Goal: Task Accomplishment & Management: Use online tool/utility

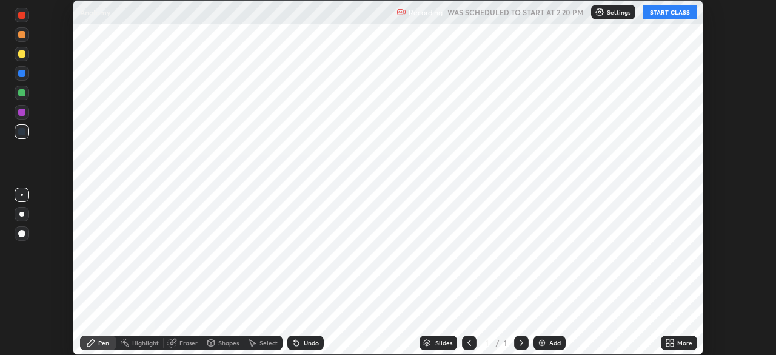
scroll to position [355, 776]
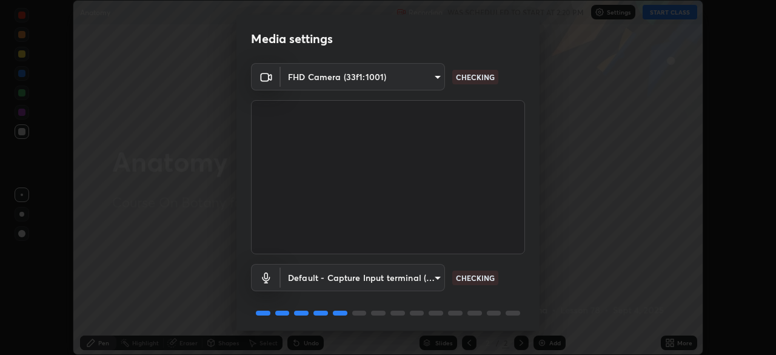
click at [434, 80] on body "Erase all Anatomy Recording WAS SCHEDULED TO START AT 2:20 PM Settings START CL…" at bounding box center [388, 177] width 776 height 355
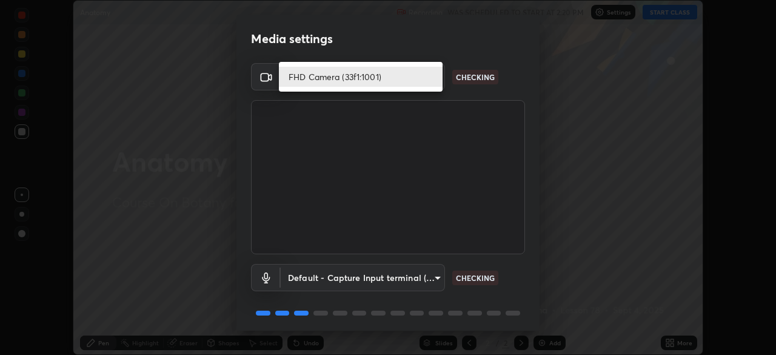
click at [411, 81] on li "FHD Camera (33f1:1001)" at bounding box center [361, 77] width 164 height 20
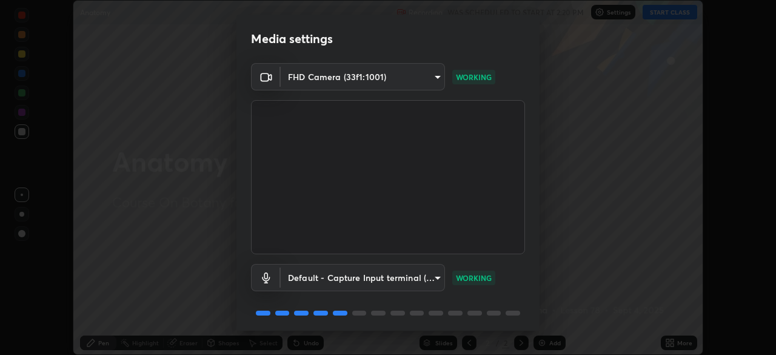
scroll to position [43, 0]
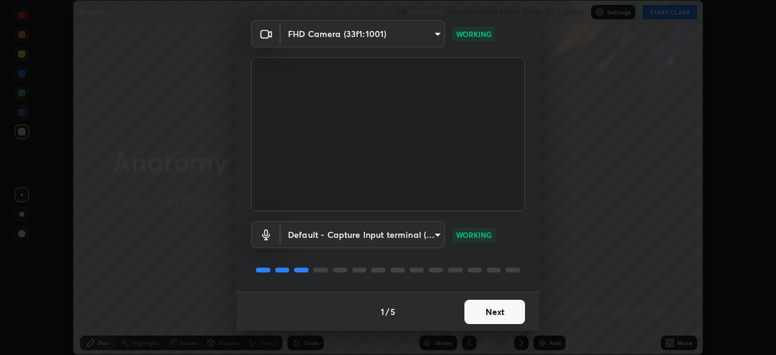
click at [477, 310] on button "Next" at bounding box center [495, 312] width 61 height 24
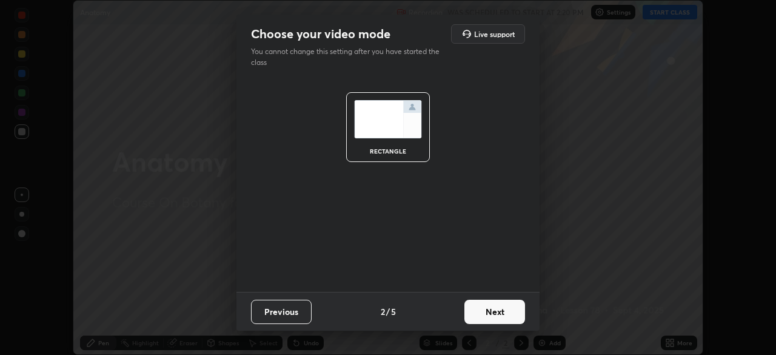
scroll to position [0, 0]
click at [494, 318] on button "Next" at bounding box center [495, 312] width 61 height 24
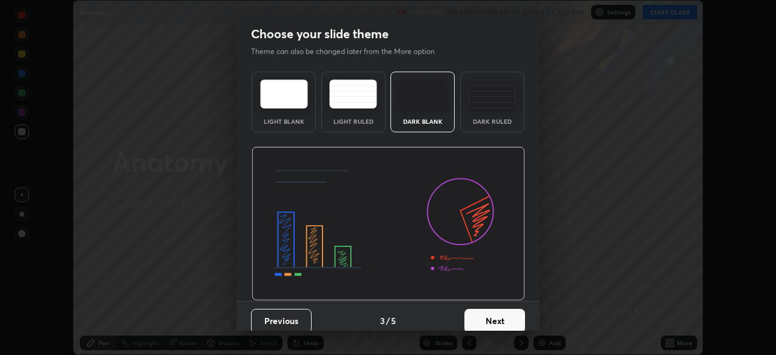
click at [502, 319] on button "Next" at bounding box center [495, 321] width 61 height 24
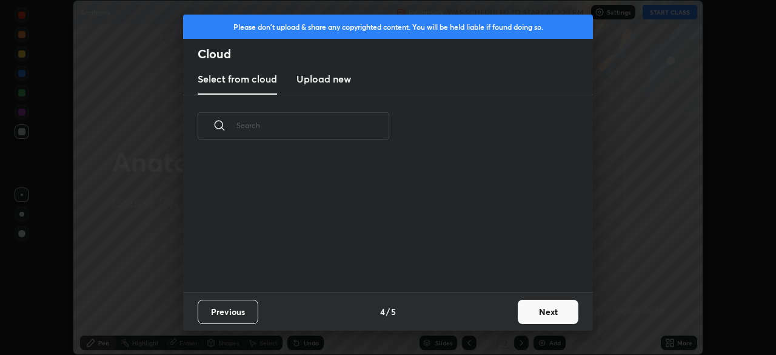
click at [534, 319] on button "Next" at bounding box center [548, 312] width 61 height 24
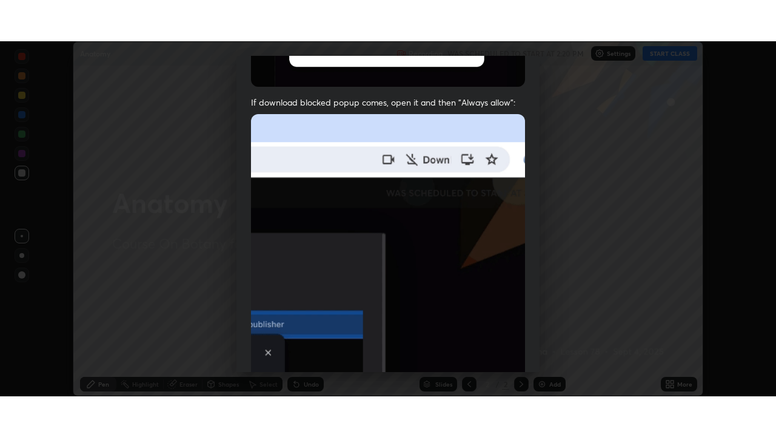
scroll to position [291, 0]
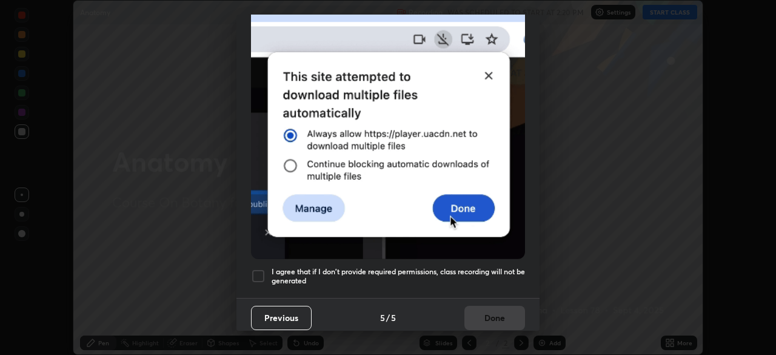
click at [258, 269] on div at bounding box center [258, 276] width 15 height 15
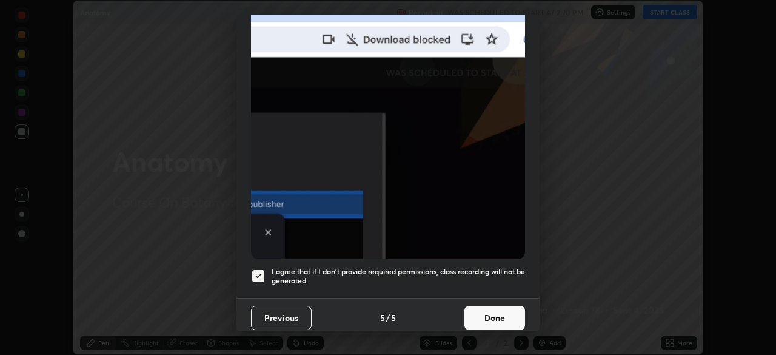
click at [478, 310] on button "Done" at bounding box center [495, 318] width 61 height 24
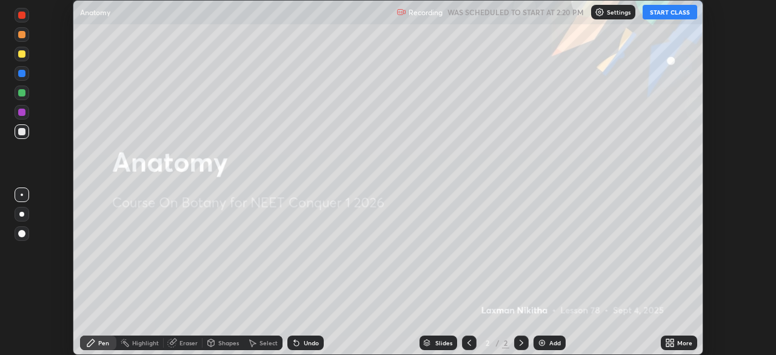
click at [655, 12] on button "START CLASS" at bounding box center [670, 12] width 55 height 15
click at [685, 341] on div "More" at bounding box center [685, 343] width 15 height 6
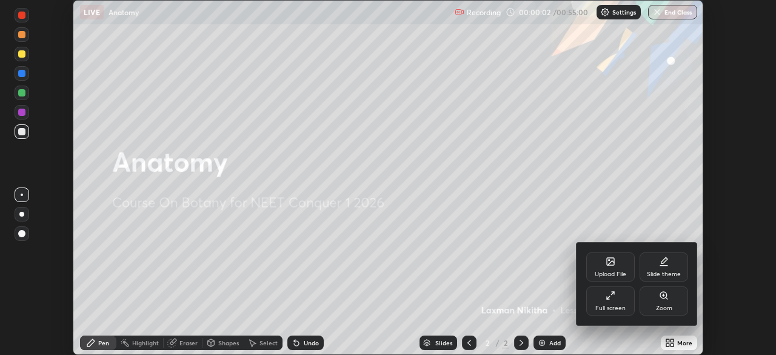
click at [619, 303] on div "Full screen" at bounding box center [611, 300] width 49 height 29
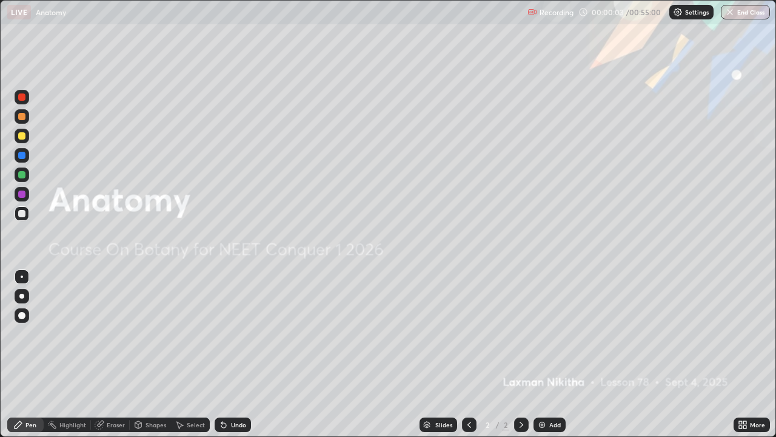
scroll to position [437, 776]
click at [551, 354] on div "Add" at bounding box center [556, 425] width 12 height 6
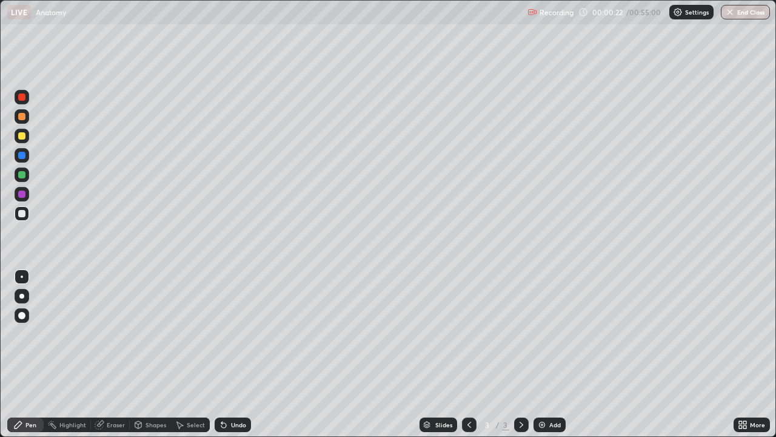
click at [25, 216] on div at bounding box center [22, 213] width 15 height 15
click at [189, 354] on div "Select" at bounding box center [196, 425] width 18 height 6
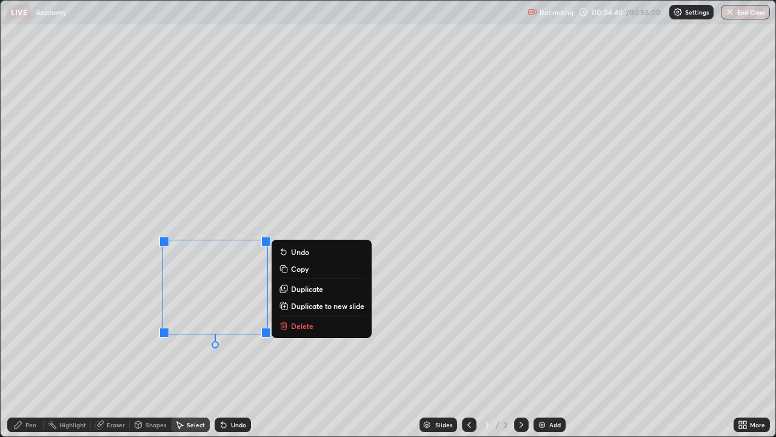
click at [313, 327] on button "Delete" at bounding box center [322, 325] width 90 height 15
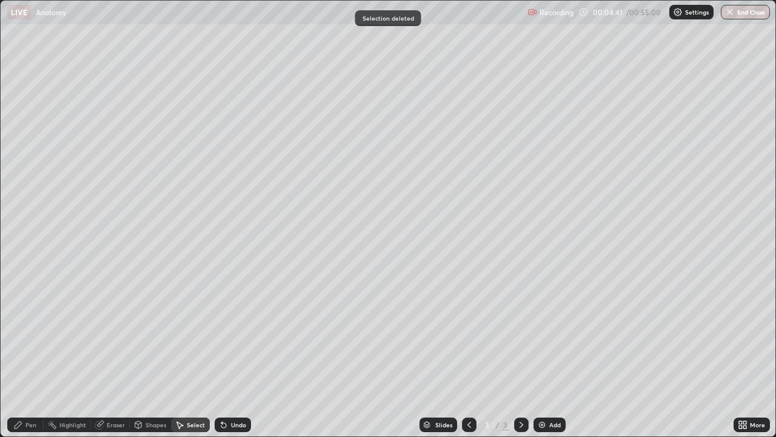
click at [33, 354] on div "Pen" at bounding box center [30, 425] width 11 height 6
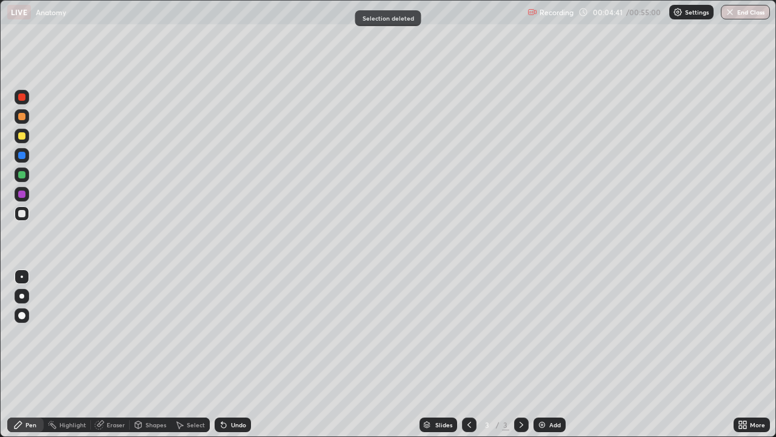
click at [124, 354] on div "Eraser" at bounding box center [110, 424] width 39 height 15
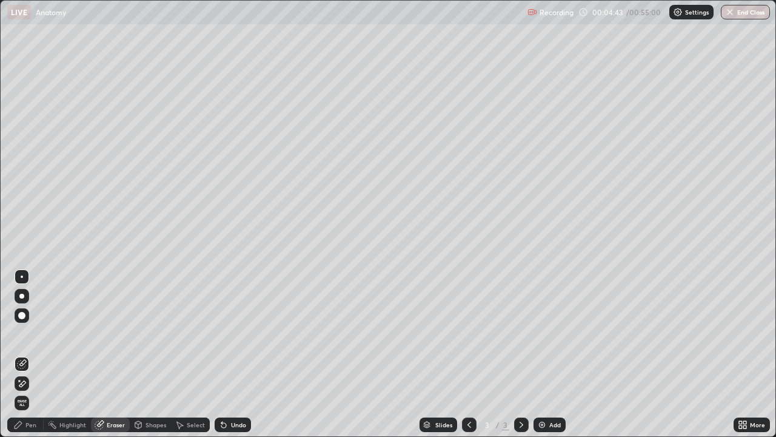
click at [34, 354] on div "Pen" at bounding box center [30, 425] width 11 height 6
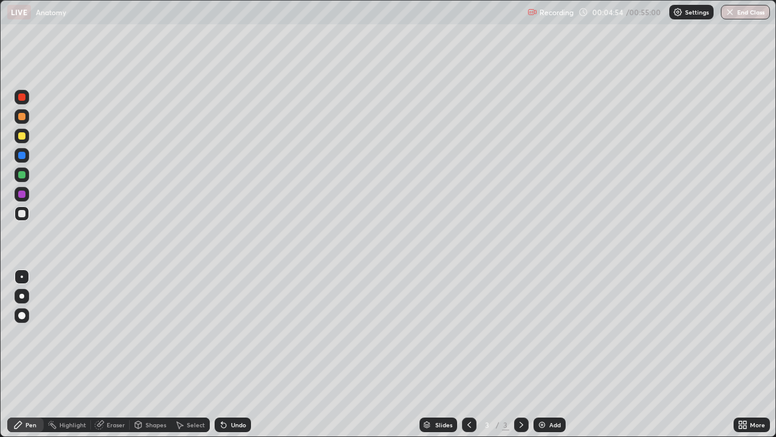
click at [233, 354] on div "Undo" at bounding box center [238, 425] width 15 height 6
click at [22, 136] on div at bounding box center [21, 135] width 7 height 7
click at [23, 215] on div at bounding box center [21, 213] width 7 height 7
click at [23, 195] on div at bounding box center [21, 193] width 7 height 7
click at [19, 215] on div at bounding box center [21, 213] width 7 height 7
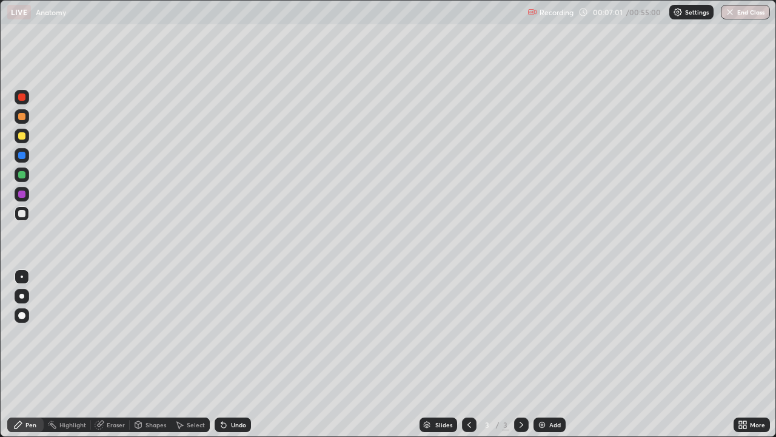
click at [238, 354] on div "Undo" at bounding box center [238, 425] width 15 height 6
click at [231, 354] on div "Undo" at bounding box center [238, 425] width 15 height 6
click at [241, 354] on div "Undo" at bounding box center [233, 424] width 36 height 15
click at [21, 137] on div at bounding box center [21, 135] width 7 height 7
click at [22, 195] on div at bounding box center [21, 193] width 7 height 7
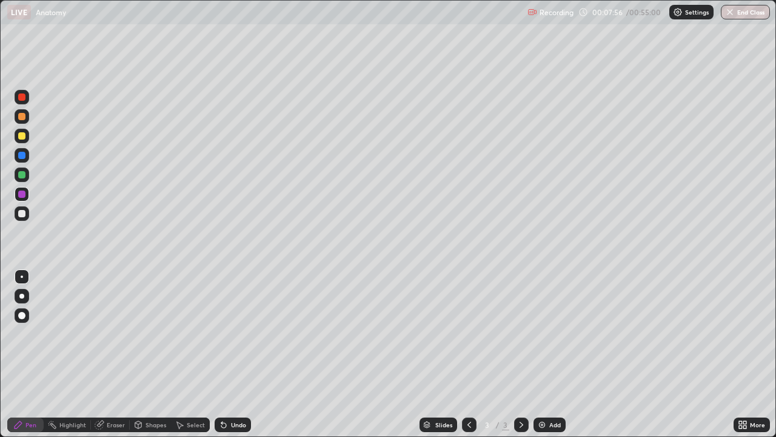
click at [25, 195] on div at bounding box center [21, 193] width 7 height 7
click at [22, 215] on div at bounding box center [21, 213] width 7 height 7
click at [22, 136] on div at bounding box center [21, 135] width 7 height 7
click at [22, 214] on div at bounding box center [21, 213] width 7 height 7
click at [25, 139] on div at bounding box center [22, 136] width 15 height 15
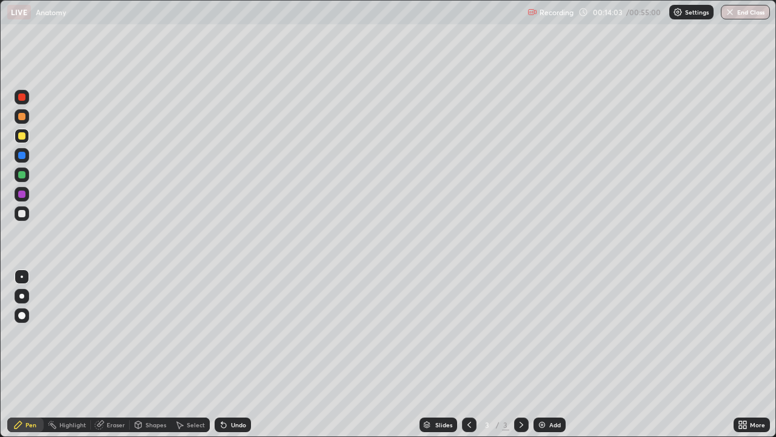
click at [544, 354] on img at bounding box center [542, 425] width 10 height 10
click at [25, 215] on div at bounding box center [21, 213] width 7 height 7
click at [19, 142] on div at bounding box center [22, 136] width 15 height 15
click at [21, 194] on div at bounding box center [21, 193] width 7 height 7
click at [22, 160] on div at bounding box center [22, 155] width 15 height 15
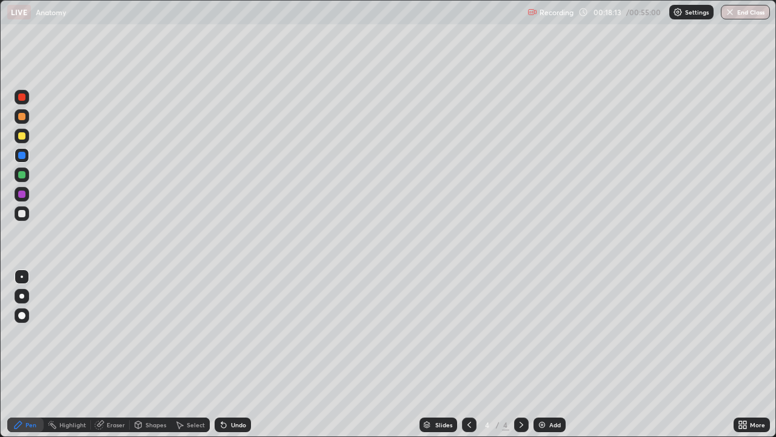
click at [19, 178] on div at bounding box center [22, 174] width 15 height 15
click at [239, 354] on div "Undo" at bounding box center [238, 425] width 15 height 6
click at [21, 216] on div at bounding box center [21, 213] width 7 height 7
click at [22, 138] on div at bounding box center [21, 135] width 7 height 7
click at [22, 175] on div at bounding box center [21, 174] width 7 height 7
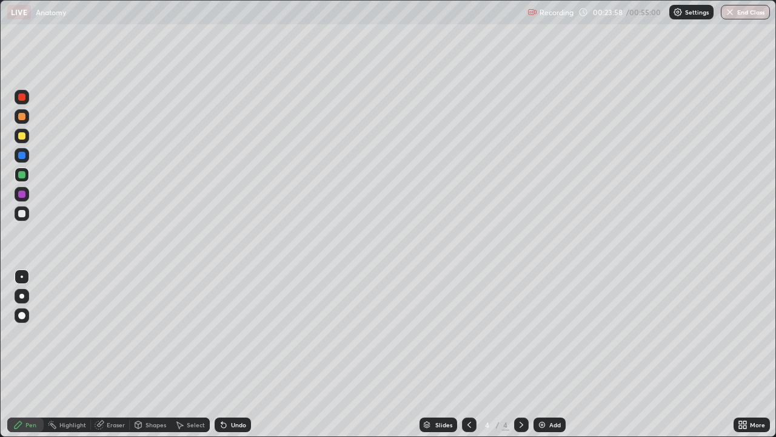
click at [545, 354] on img at bounding box center [542, 425] width 10 height 10
click at [22, 214] on div at bounding box center [21, 213] width 7 height 7
click at [26, 140] on div at bounding box center [22, 136] width 15 height 15
click at [25, 178] on div at bounding box center [22, 174] width 15 height 15
click at [25, 220] on div at bounding box center [22, 213] width 15 height 15
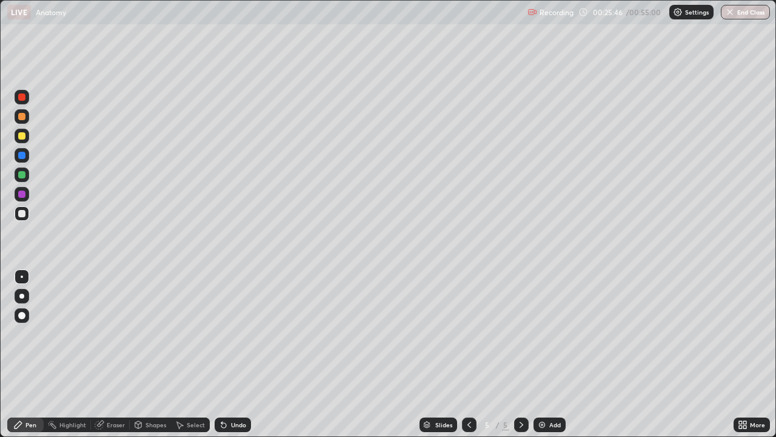
click at [25, 178] on div at bounding box center [22, 174] width 15 height 15
click at [25, 219] on div at bounding box center [22, 213] width 15 height 15
click at [22, 218] on div at bounding box center [22, 213] width 15 height 15
click at [22, 175] on div at bounding box center [21, 174] width 7 height 7
click at [22, 195] on div at bounding box center [21, 193] width 7 height 7
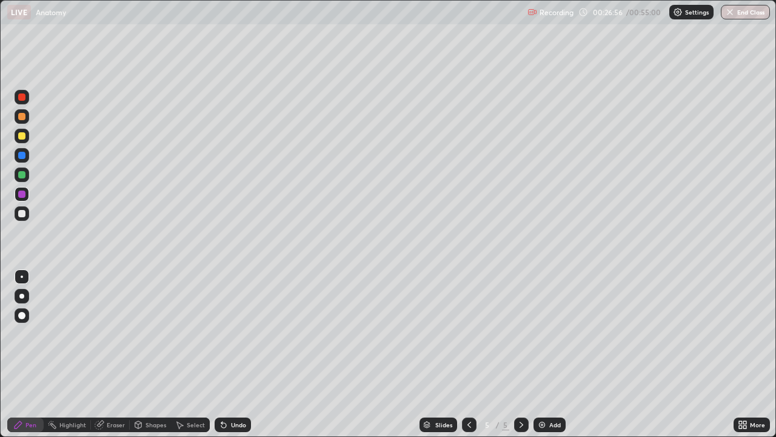
click at [245, 354] on div "Undo" at bounding box center [233, 424] width 36 height 15
click at [550, 354] on div "Add" at bounding box center [556, 425] width 12 height 6
click at [22, 214] on div at bounding box center [21, 213] width 7 height 7
click at [229, 354] on div "Undo" at bounding box center [233, 424] width 36 height 15
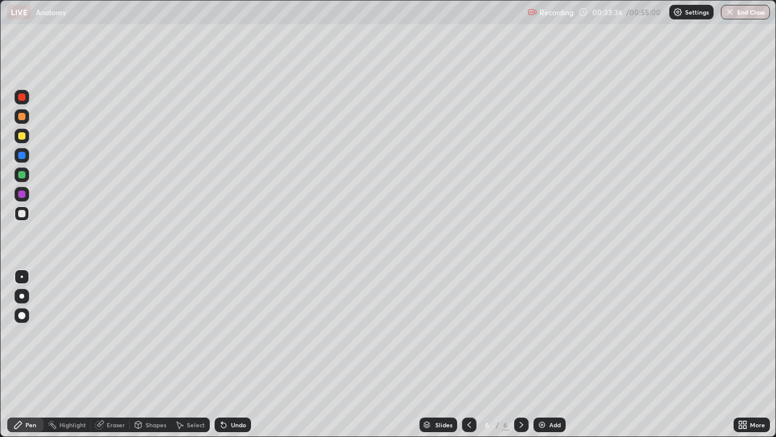
click at [229, 354] on div "Undo" at bounding box center [233, 424] width 36 height 15
click at [231, 354] on div "Undo" at bounding box center [238, 425] width 15 height 6
click at [249, 354] on div "Undo" at bounding box center [233, 424] width 36 height 15
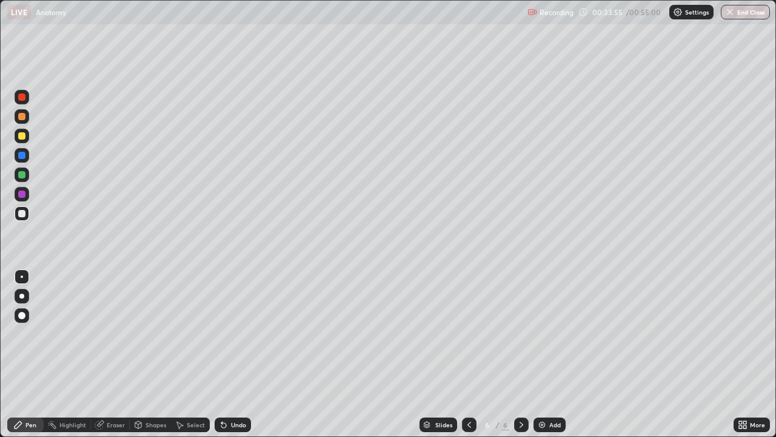
click at [247, 354] on div "Undo" at bounding box center [233, 424] width 36 height 15
click at [24, 178] on div at bounding box center [21, 174] width 7 height 7
click at [25, 141] on div at bounding box center [22, 136] width 15 height 15
click at [22, 160] on div at bounding box center [22, 155] width 15 height 15
click at [24, 196] on div at bounding box center [21, 193] width 7 height 7
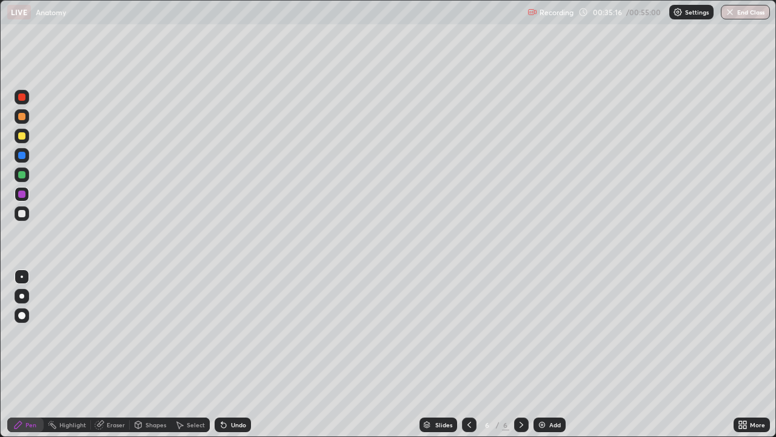
click at [23, 100] on div at bounding box center [21, 96] width 7 height 7
click at [22, 195] on div at bounding box center [21, 193] width 7 height 7
click at [22, 136] on div at bounding box center [21, 135] width 7 height 7
click at [21, 119] on div at bounding box center [21, 116] width 7 height 7
click at [23, 181] on div at bounding box center [22, 174] width 15 height 15
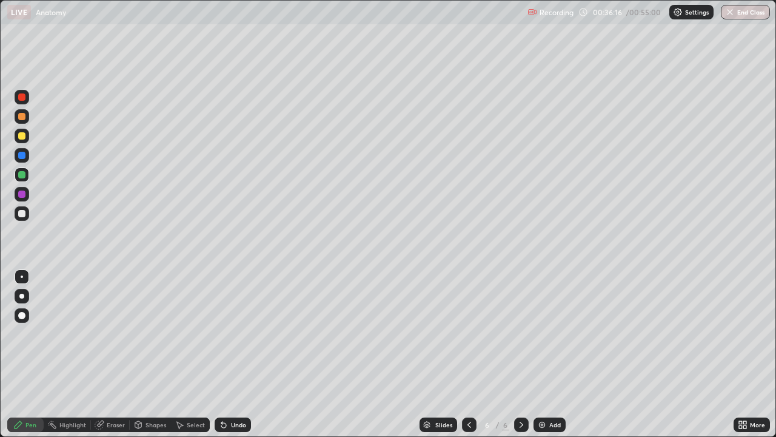
click at [22, 140] on div at bounding box center [22, 136] width 15 height 15
click at [23, 160] on div at bounding box center [22, 155] width 15 height 15
click at [245, 354] on div "Undo" at bounding box center [233, 424] width 36 height 15
click at [246, 354] on div "Undo" at bounding box center [233, 424] width 36 height 15
click at [24, 197] on div at bounding box center [21, 193] width 7 height 7
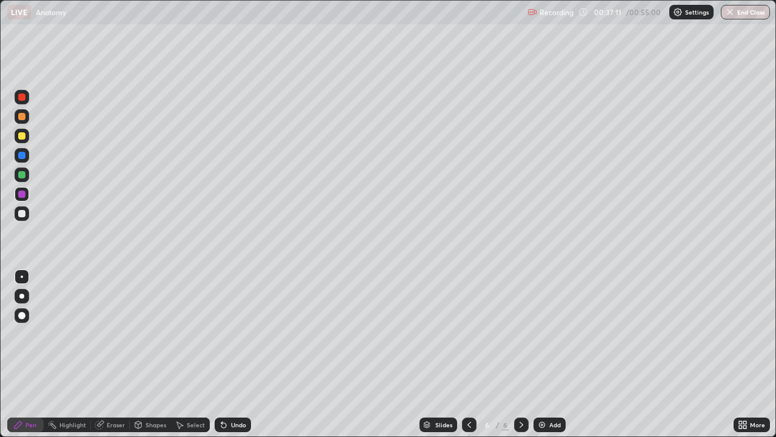
click at [26, 121] on div at bounding box center [22, 116] width 15 height 15
click at [22, 220] on div at bounding box center [22, 213] width 15 height 15
click at [238, 354] on div "Undo" at bounding box center [238, 425] width 15 height 6
click at [240, 354] on div "Undo" at bounding box center [238, 425] width 15 height 6
click at [241, 354] on div "Undo" at bounding box center [238, 425] width 15 height 6
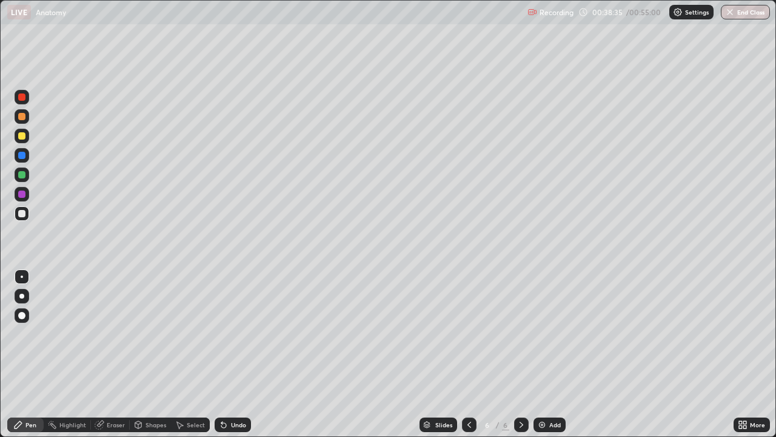
click at [241, 354] on div "Undo" at bounding box center [238, 425] width 15 height 6
click at [243, 354] on div "Undo" at bounding box center [238, 425] width 15 height 6
click at [240, 354] on div "Undo" at bounding box center [238, 425] width 15 height 6
click at [241, 354] on div "Undo" at bounding box center [238, 425] width 15 height 6
click at [242, 354] on div "Undo" at bounding box center [238, 425] width 15 height 6
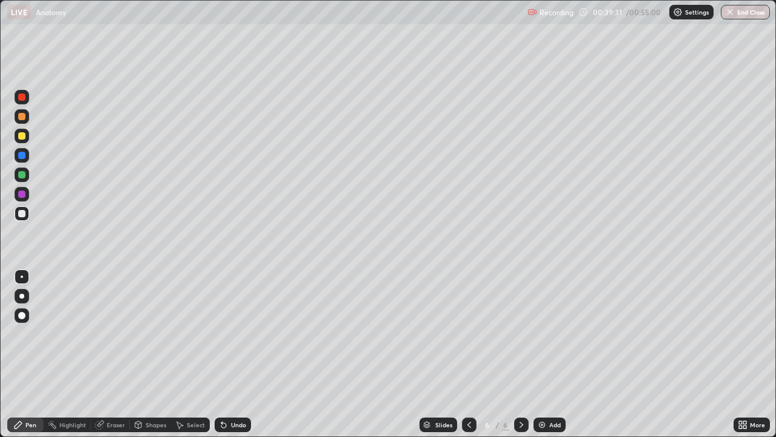
click at [24, 200] on div at bounding box center [22, 194] width 15 height 15
click at [25, 119] on div at bounding box center [21, 116] width 7 height 7
click at [244, 354] on div "Undo" at bounding box center [238, 425] width 15 height 6
click at [241, 354] on div "Undo" at bounding box center [238, 425] width 15 height 6
click at [244, 354] on div "Undo" at bounding box center [238, 425] width 15 height 6
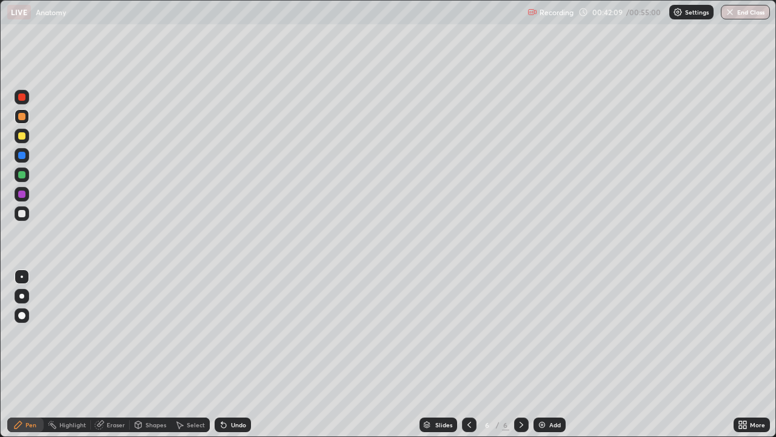
click at [249, 354] on div "Undo" at bounding box center [233, 424] width 36 height 15
click at [552, 354] on div "Add" at bounding box center [556, 425] width 12 height 6
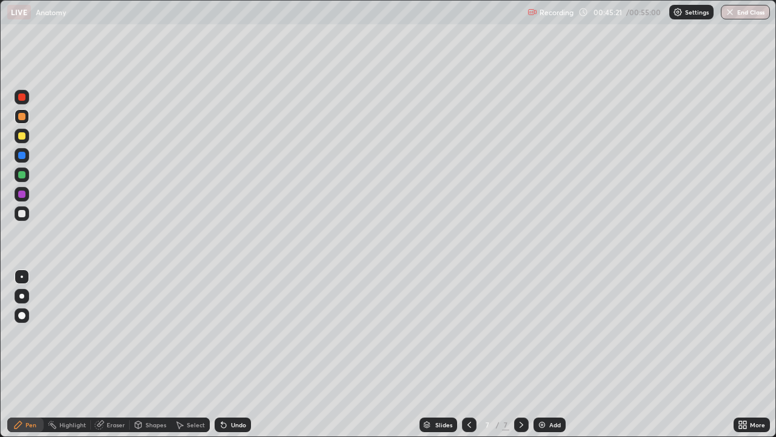
click at [468, 354] on icon at bounding box center [470, 425] width 10 height 10
click at [517, 354] on icon at bounding box center [522, 425] width 10 height 10
click at [468, 354] on icon at bounding box center [470, 425] width 10 height 10
click at [22, 136] on div at bounding box center [21, 135] width 7 height 7
click at [23, 196] on div at bounding box center [21, 193] width 7 height 7
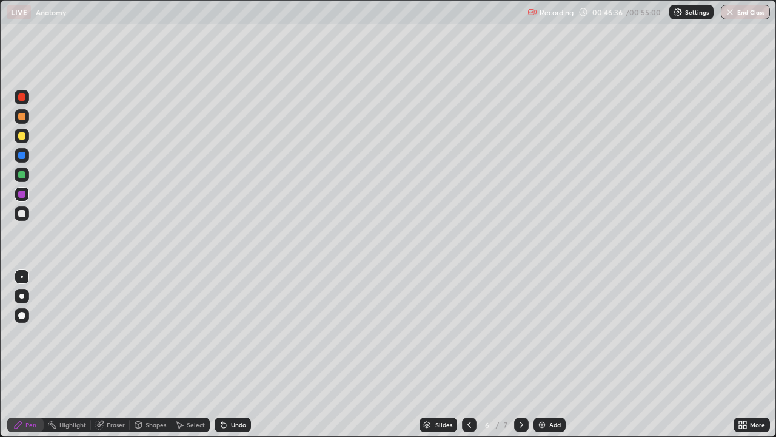
click at [240, 354] on div "Undo" at bounding box center [238, 425] width 15 height 6
click at [243, 354] on div "Undo" at bounding box center [238, 425] width 15 height 6
click at [244, 354] on div "Undo" at bounding box center [233, 424] width 36 height 15
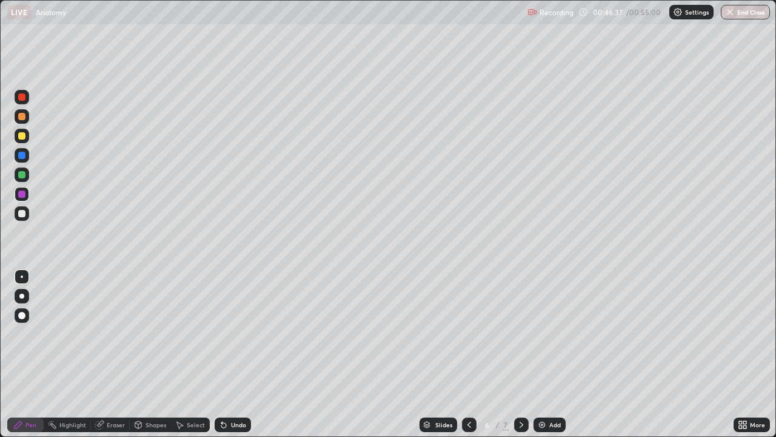
click at [246, 354] on div "Undo" at bounding box center [233, 424] width 36 height 15
click at [245, 354] on div "Undo" at bounding box center [233, 424] width 36 height 15
click at [244, 354] on div "Undo" at bounding box center [238, 425] width 15 height 6
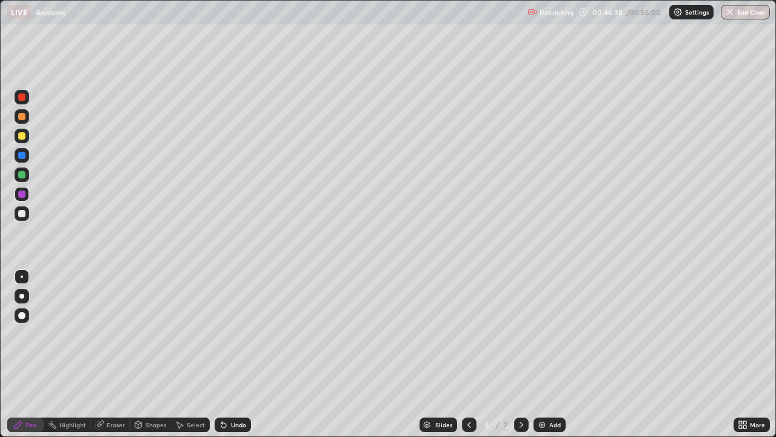
click at [243, 354] on div "Undo" at bounding box center [238, 425] width 15 height 6
click at [244, 354] on div "Undo" at bounding box center [238, 425] width 15 height 6
click at [242, 354] on div "Undo" at bounding box center [238, 425] width 15 height 6
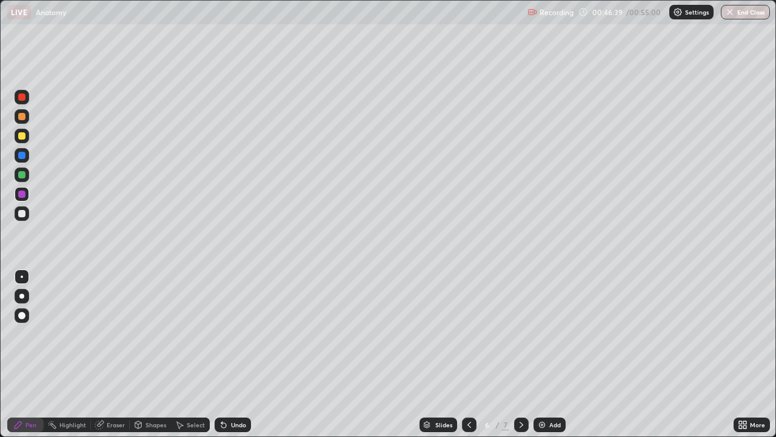
click at [241, 354] on div "Undo" at bounding box center [238, 425] width 15 height 6
click at [241, 354] on div "Undo" at bounding box center [233, 424] width 36 height 15
click at [241, 354] on div "Undo" at bounding box center [238, 425] width 15 height 6
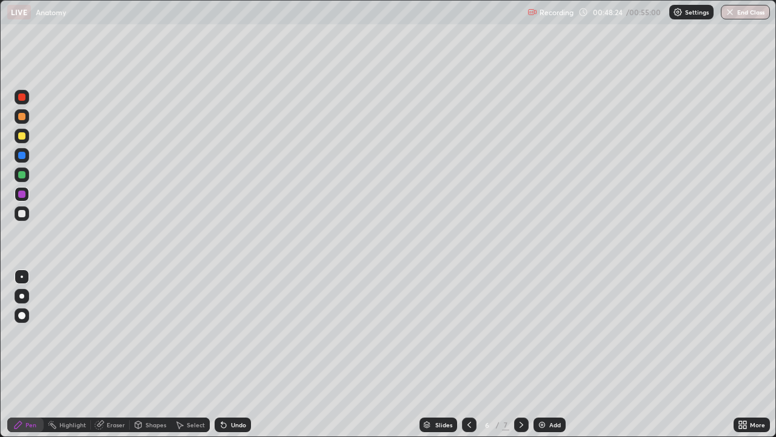
click at [22, 216] on div at bounding box center [21, 213] width 7 height 7
click at [521, 354] on div at bounding box center [521, 424] width 15 height 15
click at [737, 16] on button "End Class" at bounding box center [746, 12] width 48 height 15
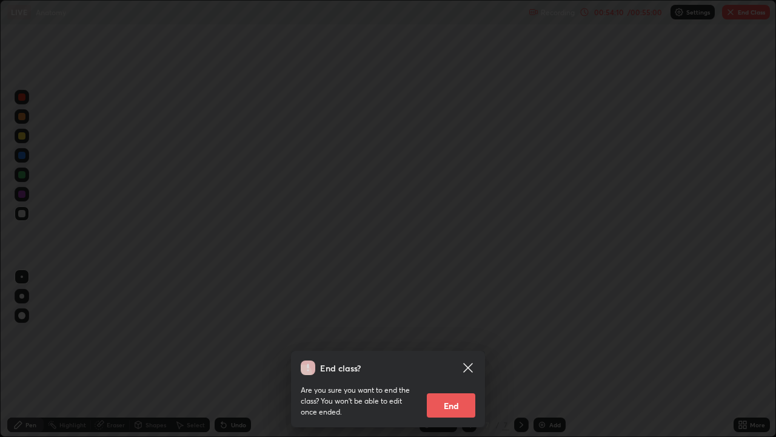
click at [408, 320] on div "End class? Are you sure you want to end the class? You won’t be able to edit on…" at bounding box center [388, 218] width 776 height 437
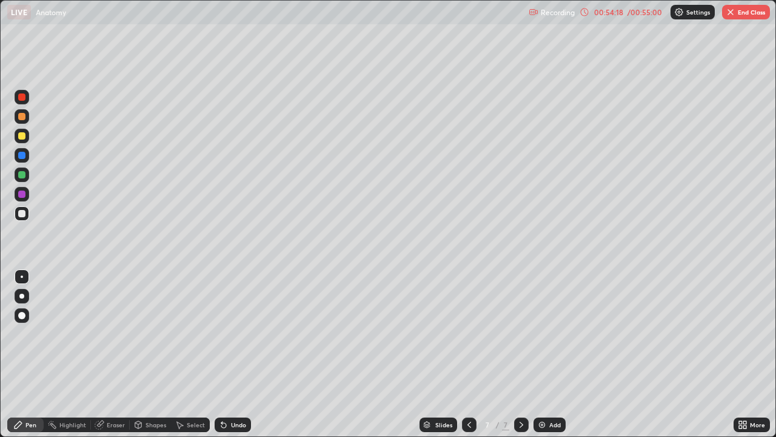
click at [736, 12] on button "End Class" at bounding box center [746, 12] width 48 height 15
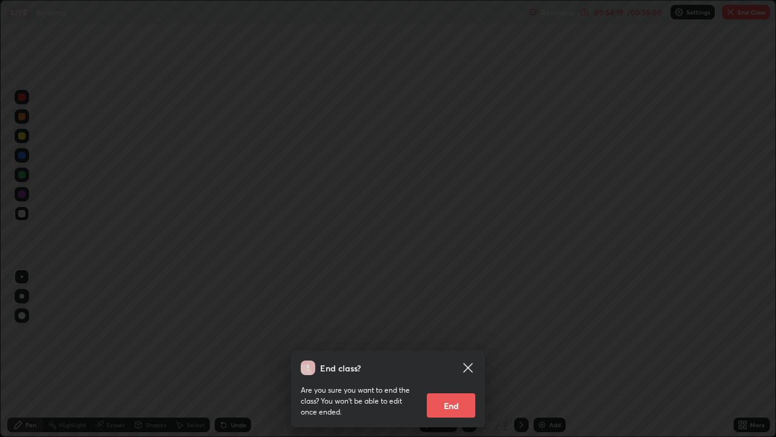
click at [449, 354] on button "End" at bounding box center [451, 405] width 49 height 24
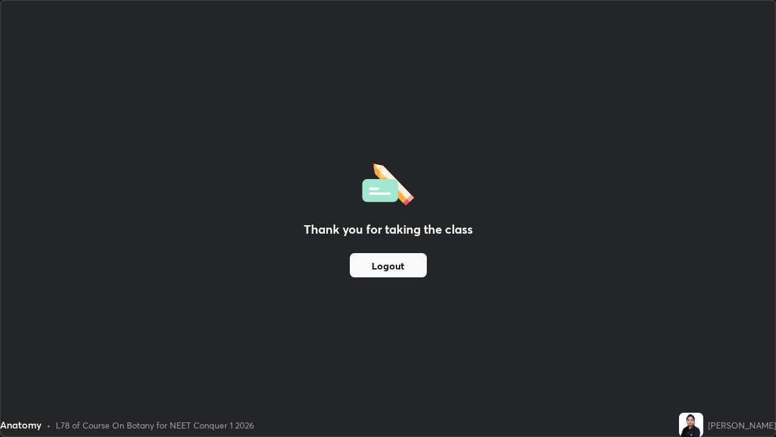
click at [390, 271] on button "Logout" at bounding box center [388, 265] width 77 height 24
click at [393, 271] on button "Logout" at bounding box center [388, 265] width 77 height 24
